Goal: Navigation & Orientation: Understand site structure

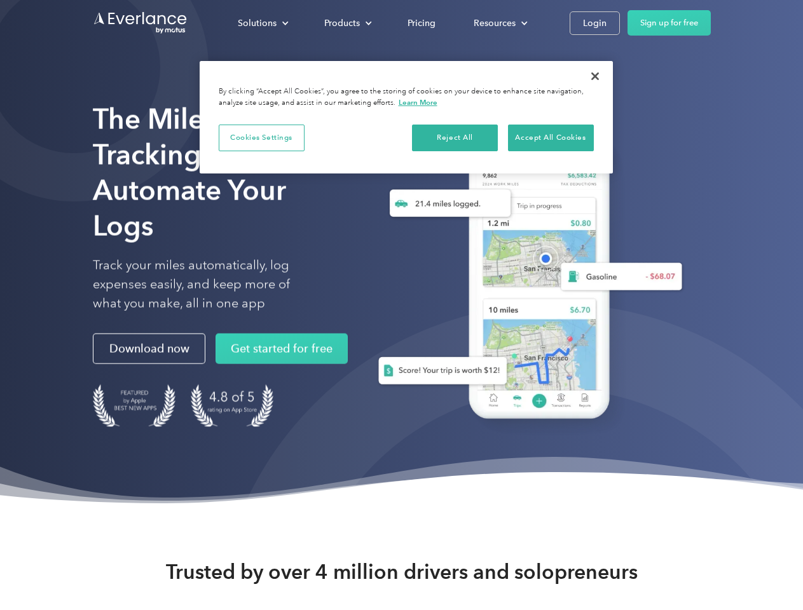
click at [263, 23] on div "Solutions" at bounding box center [257, 23] width 39 height 16
click at [346, 23] on div "Products" at bounding box center [342, 23] width 36 height 16
click at [499, 23] on div "Resources" at bounding box center [495, 23] width 42 height 16
click at [261, 137] on button "Cookies Settings" at bounding box center [262, 138] width 86 height 27
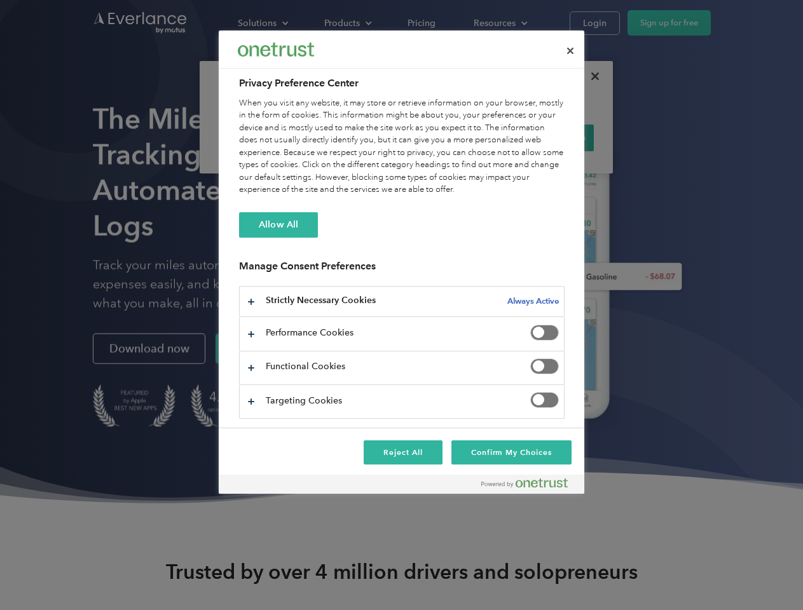
click at [455, 137] on div "When you visit any website, it may store or retrieve information on your browse…" at bounding box center [402, 146] width 326 height 99
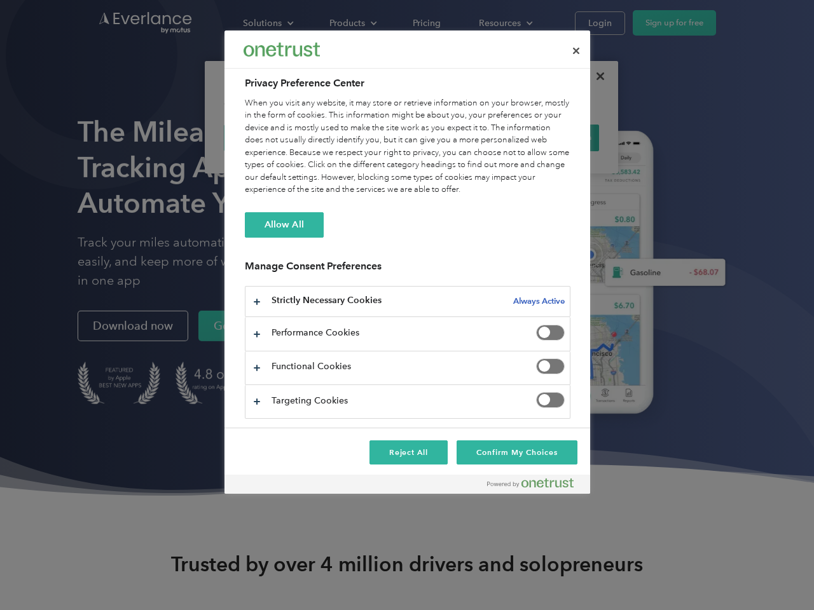
click at [551, 137] on div "When you visit any website, it may store or retrieve information on your browse…" at bounding box center [408, 146] width 326 height 99
click at [595, 76] on div at bounding box center [407, 305] width 814 height 610
